Goal: Find specific fact

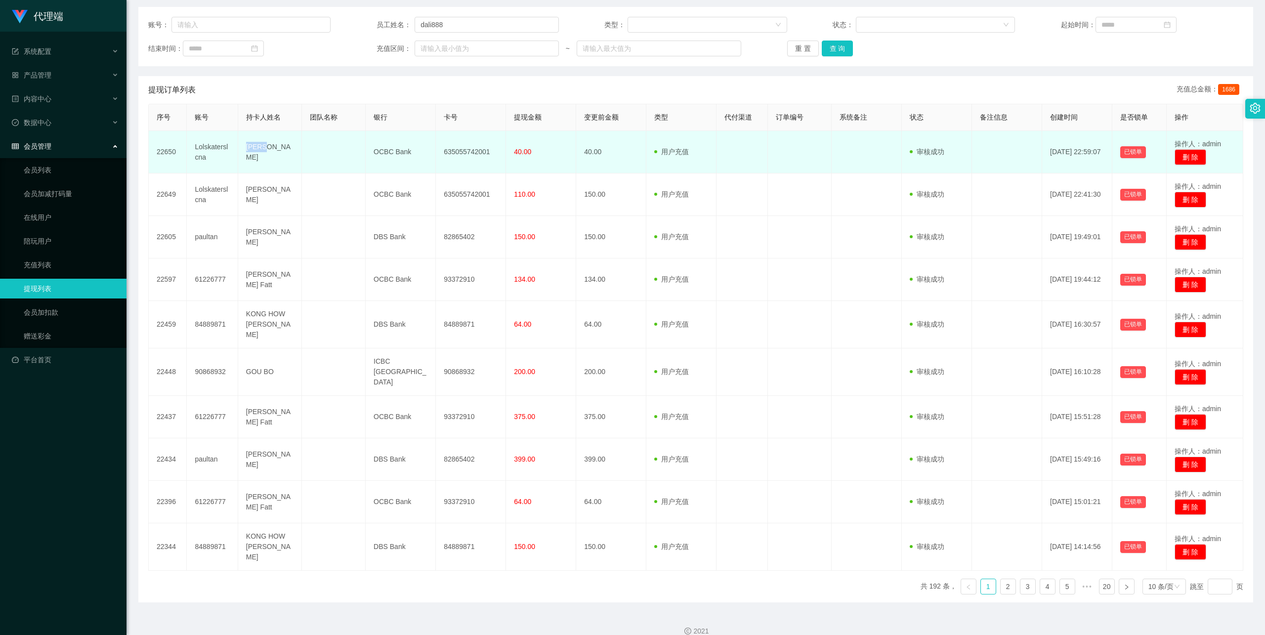
scroll to position [120, 0]
click at [472, 151] on td "635055742001" at bounding box center [471, 151] width 70 height 42
copy td "635055742001"
click at [393, 149] on td "OCBC Bank" at bounding box center [401, 151] width 70 height 42
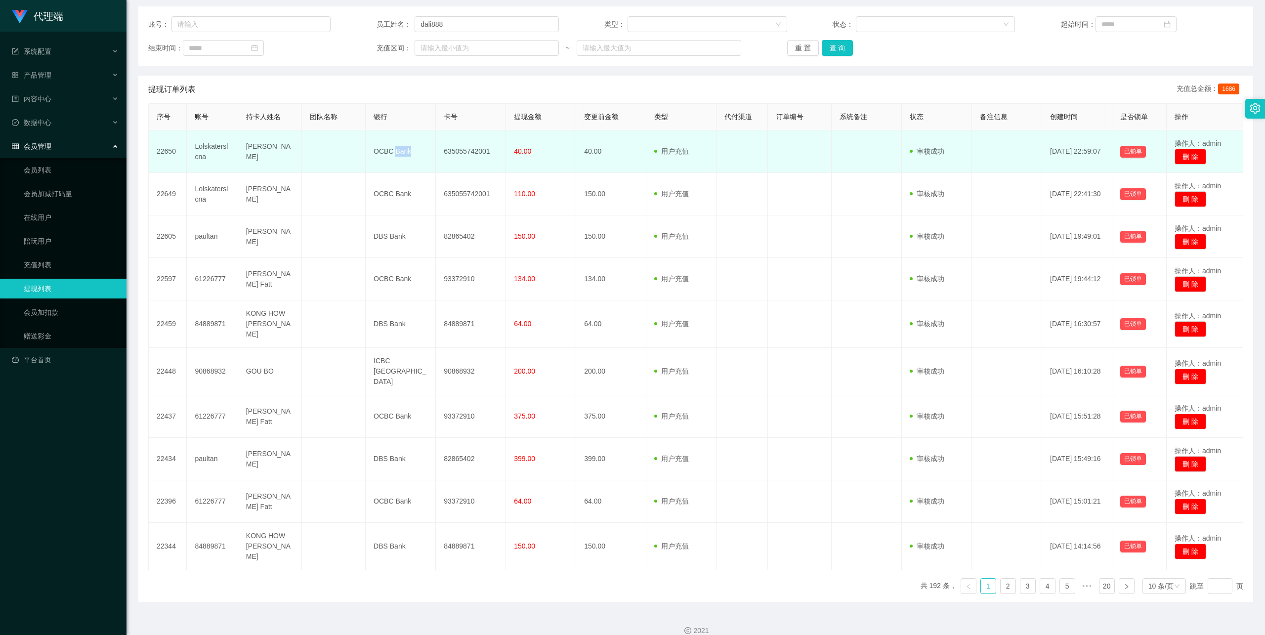
click at [393, 149] on td "OCBC Bank" at bounding box center [401, 151] width 70 height 42
copy td "Bank"
click at [393, 149] on td "OCBC Bank" at bounding box center [401, 151] width 70 height 42
copy td "OCBC Bank"
click at [248, 147] on td "[PERSON_NAME]" at bounding box center [270, 151] width 64 height 42
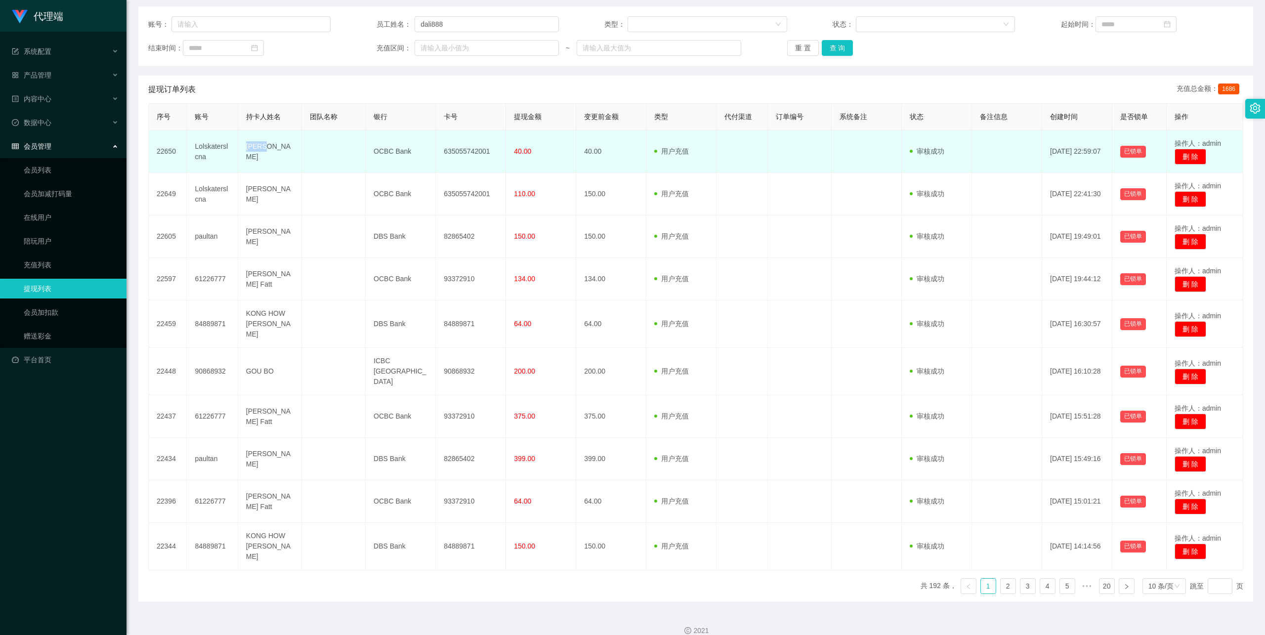
click at [248, 147] on td "[PERSON_NAME]" at bounding box center [270, 151] width 64 height 42
copy td "[PERSON_NAME]"
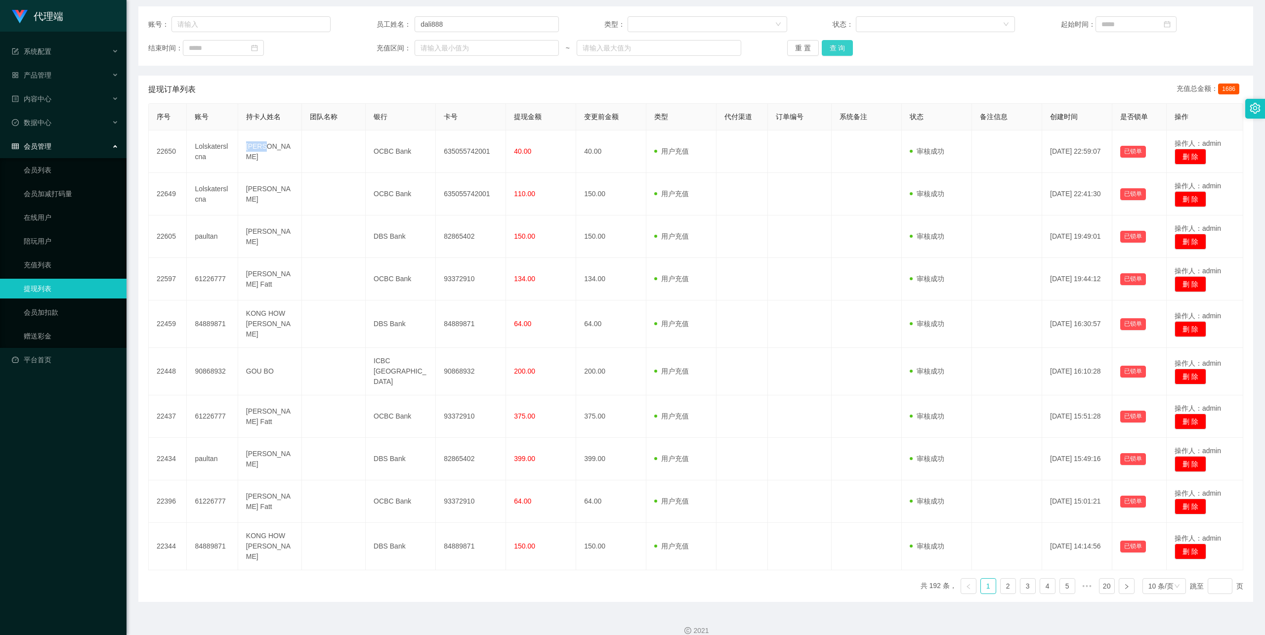
click at [830, 50] on button "查 询" at bounding box center [838, 48] width 32 height 16
